Goal: Task Accomplishment & Management: Use online tool/utility

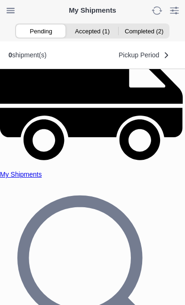
click at [96, 31] on ion-segment-button "Accepted (1)" at bounding box center [92, 30] width 51 height 13
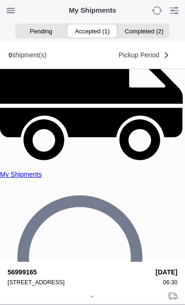
click at [91, 294] on div at bounding box center [93, 297] width 170 height 7
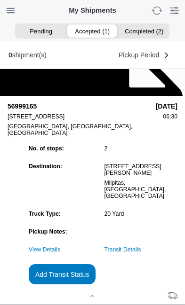
scroll to position [63, 0]
click at [0, 0] on slot "Add Transit Status" at bounding box center [0, 0] width 0 height 0
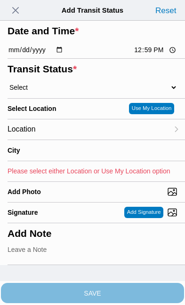
click at [160, 55] on input "12:59" at bounding box center [155, 50] width 44 height 10
type input "10:20"
click at [65, 92] on select "Select Arrive at Drop Off Arrive at Pickup Break Start Break Stop Depart Drop O…" at bounding box center [93, 87] width 170 height 8
select select "DPTDLVLOC"
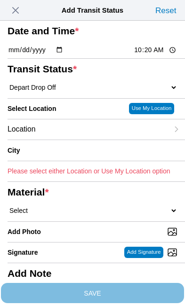
click at [83, 140] on div "Location" at bounding box center [88, 130] width 161 height 20
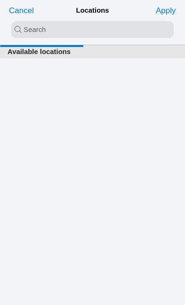
click at [56, 30] on input "search text" at bounding box center [92, 29] width 162 height 17
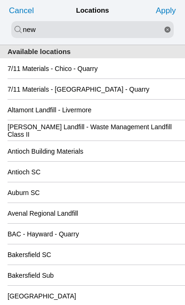
type input "new"
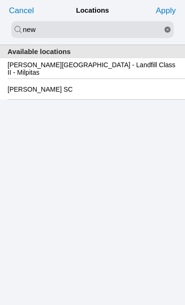
click at [0, 0] on slot "Newby Island - Landfill Class II - Milpitas" at bounding box center [0, 0] width 0 height 0
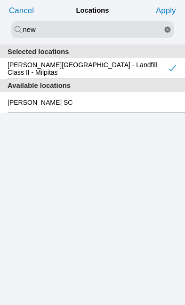
click at [0, 0] on slot "Apply" at bounding box center [0, 0] width 0 height 0
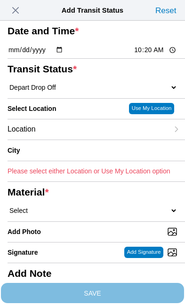
type input "Milpitas"
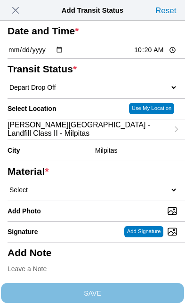
scroll to position [55, 0]
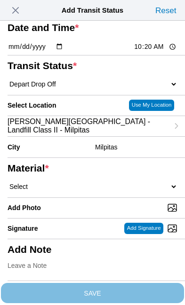
click at [86, 191] on select "Select 1" x 3" Rock 1" x 4" Rock 2" x 4" Rock Asphalt Cold Patch Backfill Spec …" at bounding box center [93, 187] width 170 height 8
select select "708654"
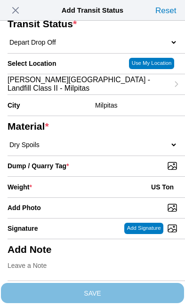
click at [136, 171] on input "Dump / Quarry Tag *" at bounding box center [96, 166] width 177 height 10
type input "C:\fakepath\image.jpg"
click at [82, 198] on div "Weight * US Ton" at bounding box center [93, 187] width 170 height 21
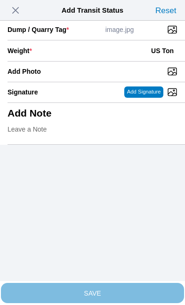
scroll to position [193, 0]
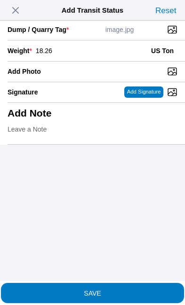
type input "18.26"
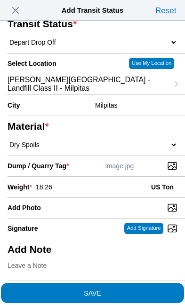
click at [113, 290] on span "SAVE" at bounding box center [93, 293] width 170 height 7
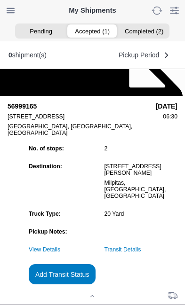
scroll to position [0, 0]
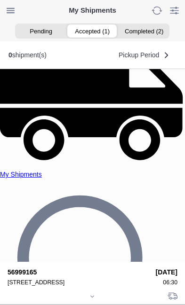
click at [95, 294] on icon at bounding box center [92, 297] width 6 height 6
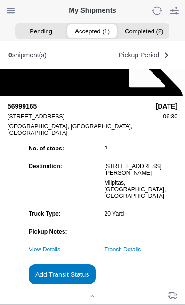
scroll to position [102, 0]
click at [0, 0] on slot "Add Transit Status" at bounding box center [0, 0] width 0 height 0
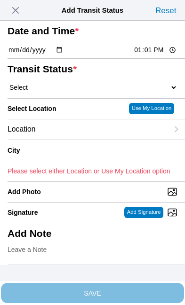
click at [154, 55] on input "13:01" at bounding box center [155, 50] width 44 height 10
type input "11:30"
click at [64, 92] on select "Select Arrive at Drop Off Arrive at Pickup Break Start Break Stop Depart Drop O…" at bounding box center [93, 87] width 170 height 8
select select "DPTPULOC"
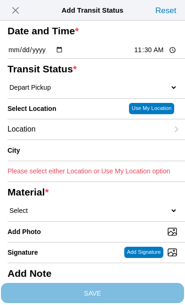
click at [77, 140] on div "Location" at bounding box center [88, 130] width 161 height 20
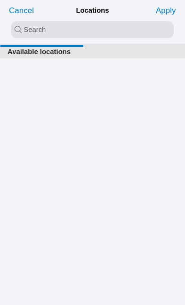
click at [34, 28] on input "search text" at bounding box center [92, 29] width 162 height 17
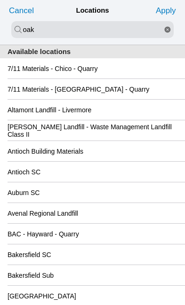
type input "oak"
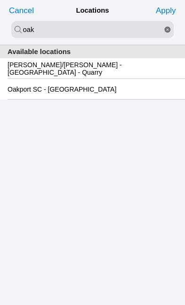
click at [0, 0] on slot "Oakport SC - Oakland" at bounding box center [0, 0] width 0 height 0
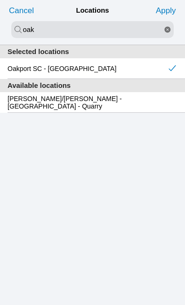
click at [0, 0] on slot "Apply" at bounding box center [0, 0] width 0 height 0
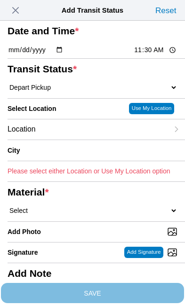
type input "Oakland"
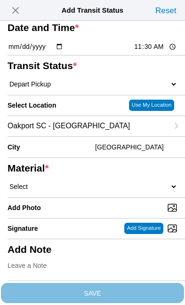
scroll to position [123, 0]
click at [80, 183] on select "Select 1" x 3" Rock 1" x 4" Rock 2" x 4" Rock Asphalt Cold Patch Backfill Spec …" at bounding box center [93, 187] width 170 height 8
select select "708654"
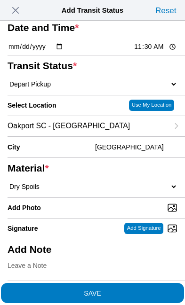
click at [135, 291] on span "SAVE" at bounding box center [93, 293] width 170 height 7
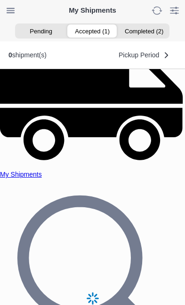
scroll to position [0, 0]
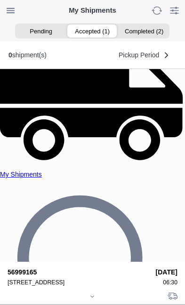
click at [96, 294] on div at bounding box center [93, 297] width 170 height 7
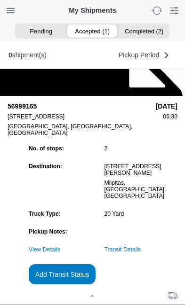
scroll to position [102, 0]
click at [141, 247] on link "Transit Details" at bounding box center [122, 250] width 37 height 7
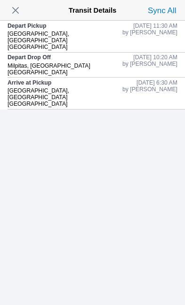
click at [22, 13] on span "button" at bounding box center [15, 10] width 13 height 13
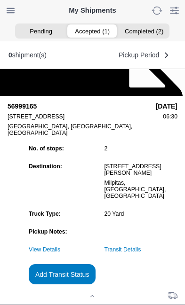
click at [0, 0] on slot "Add Transit Status" at bounding box center [0, 0] width 0 height 0
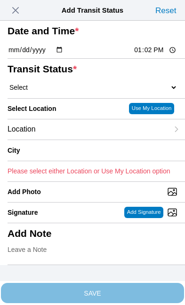
click at [158, 55] on input "13:02" at bounding box center [155, 50] width 44 height 10
type input "07:25"
click at [66, 92] on select "Select Arrive at Drop Off Arrive at Pickup Break Start Break Stop Depart Drop O…" at bounding box center [93, 87] width 170 height 8
select select "DPTPULOC"
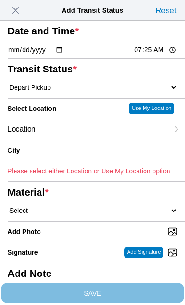
click at [79, 140] on div "Location" at bounding box center [88, 130] width 161 height 20
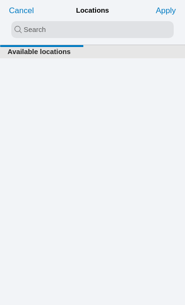
click at [53, 31] on input "search text" at bounding box center [92, 29] width 162 height 17
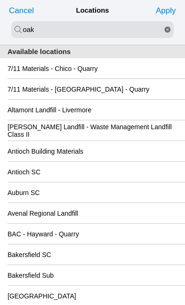
type input "oak"
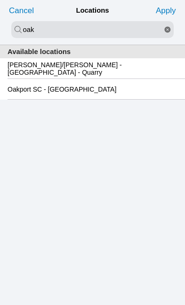
click at [0, 0] on slot "Oakport SC - Oakland" at bounding box center [0, 0] width 0 height 0
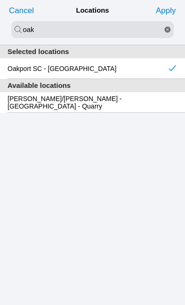
click at [0, 0] on slot "Apply" at bounding box center [0, 0] width 0 height 0
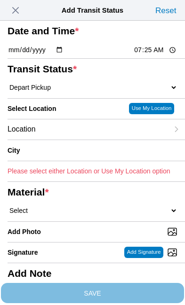
type input "Oakland"
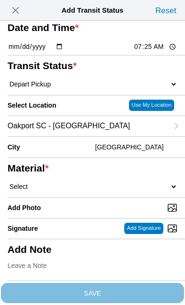
scroll to position [123, 0]
click at [75, 183] on select "Select 1" x 3" Rock 1" x 4" Rock 2" x 4" Rock Asphalt Cold Patch Backfill Spec …" at bounding box center [93, 187] width 170 height 8
select select "708654"
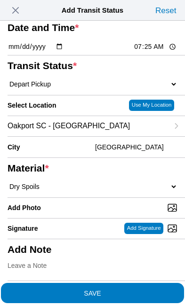
click at [133, 291] on span "SAVE" at bounding box center [93, 293] width 170 height 7
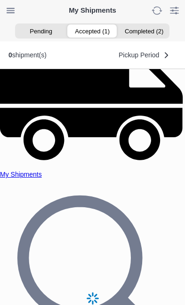
scroll to position [0, 0]
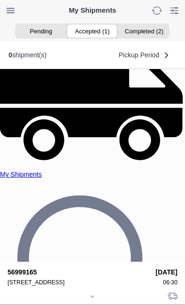
click at [93, 294] on div at bounding box center [93, 297] width 170 height 7
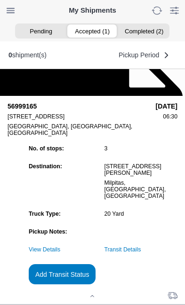
scroll to position [102, 0]
click at [141, 247] on link "Transit Details" at bounding box center [122, 250] width 37 height 7
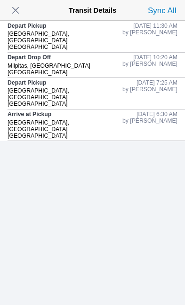
click at [22, 6] on span "button" at bounding box center [15, 10] width 13 height 13
